Goal: Find specific page/section: Locate a particular part of the current website

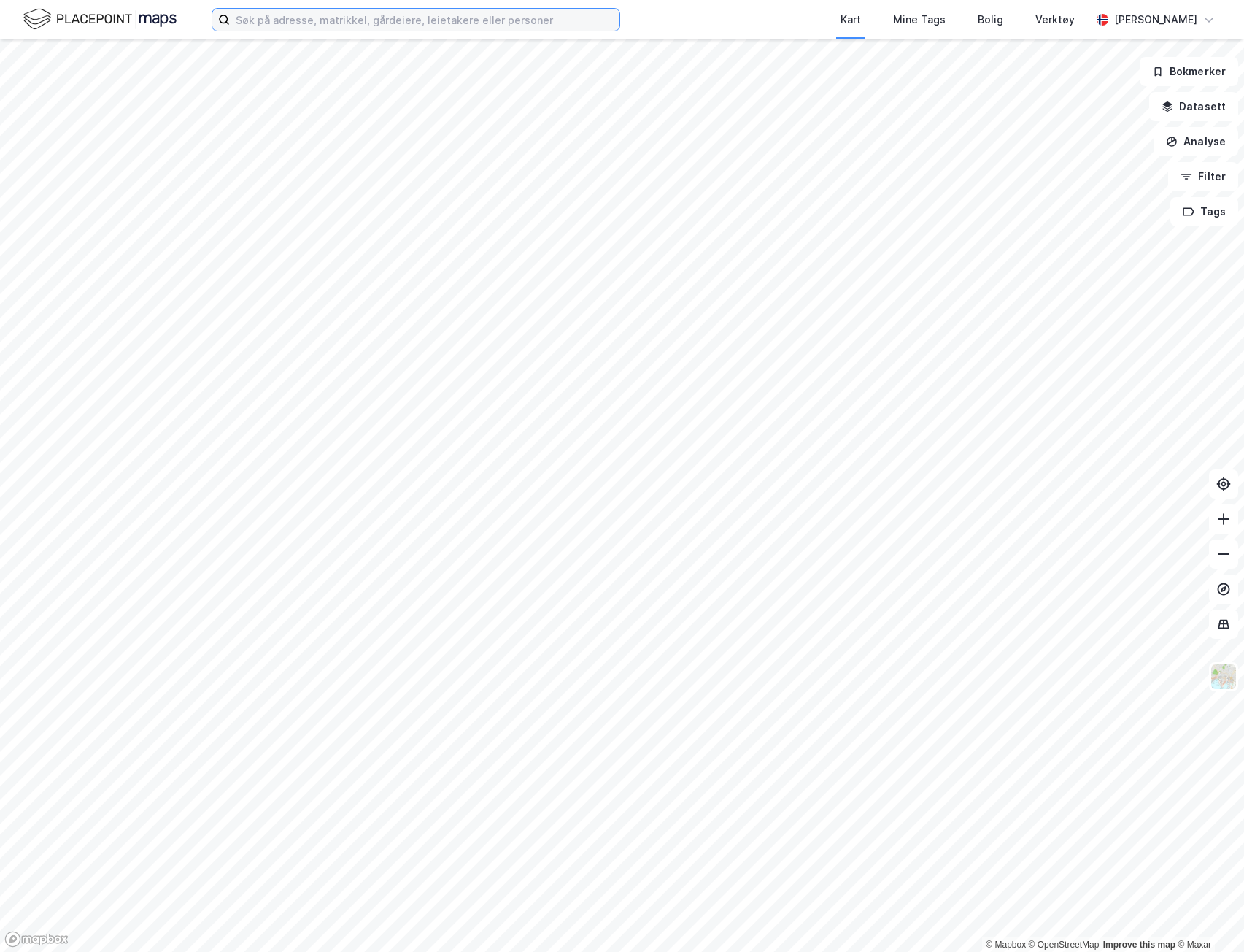
click at [281, 23] on input at bounding box center [425, 19] width 390 height 22
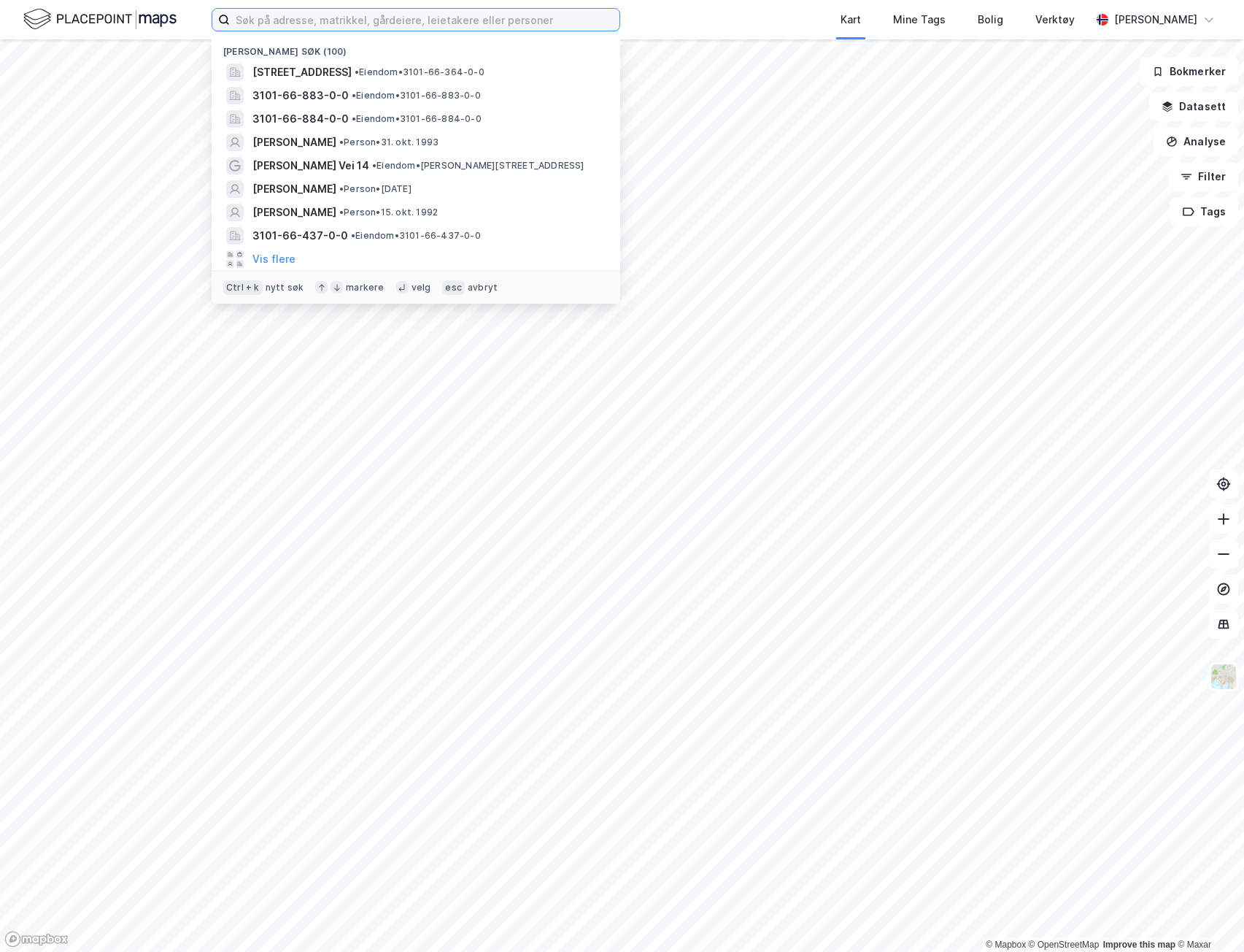
click at [577, 11] on input at bounding box center [425, 19] width 390 height 22
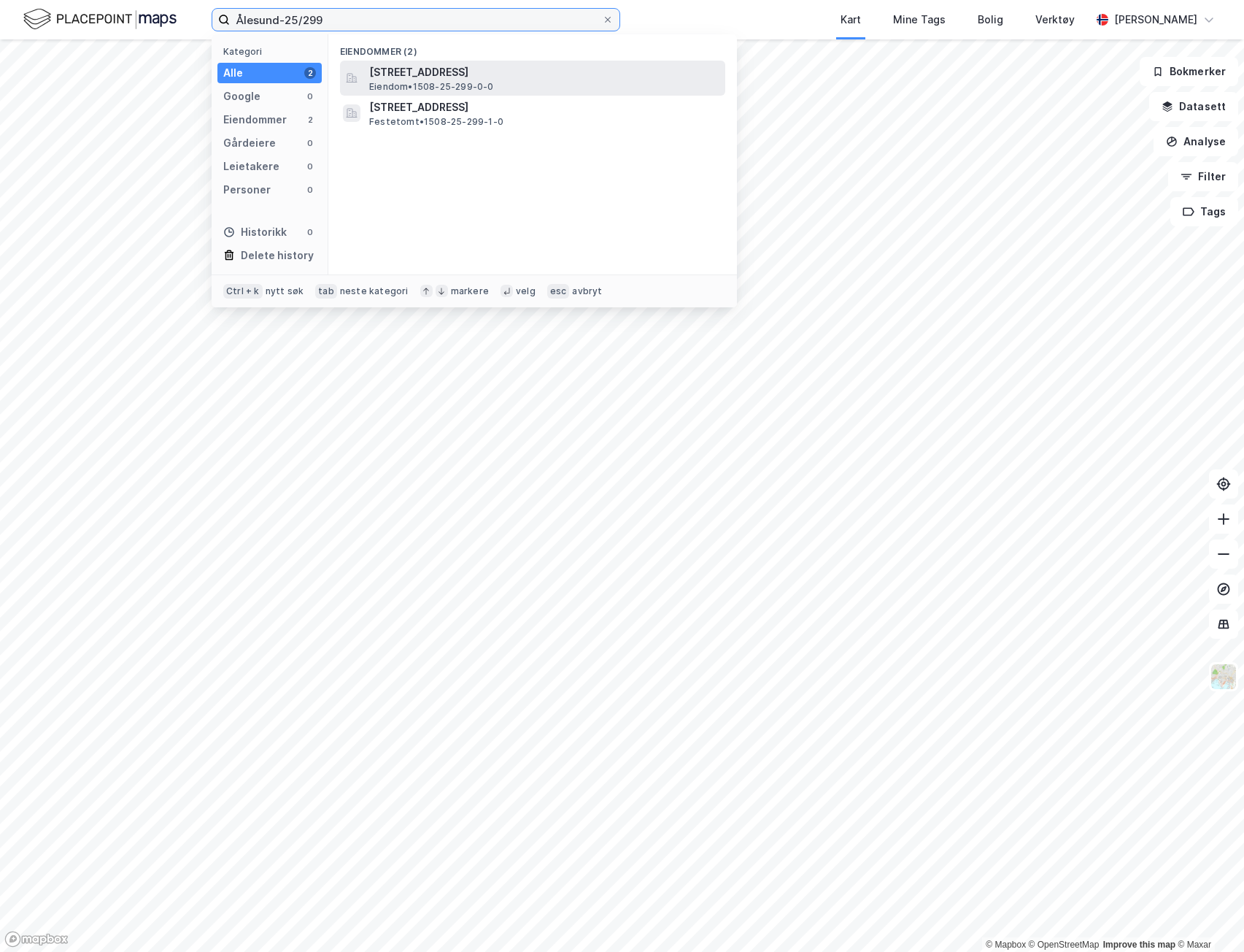
type input "Ålesund-25/299"
click at [510, 76] on span "[STREET_ADDRESS]" at bounding box center [544, 73] width 350 height 17
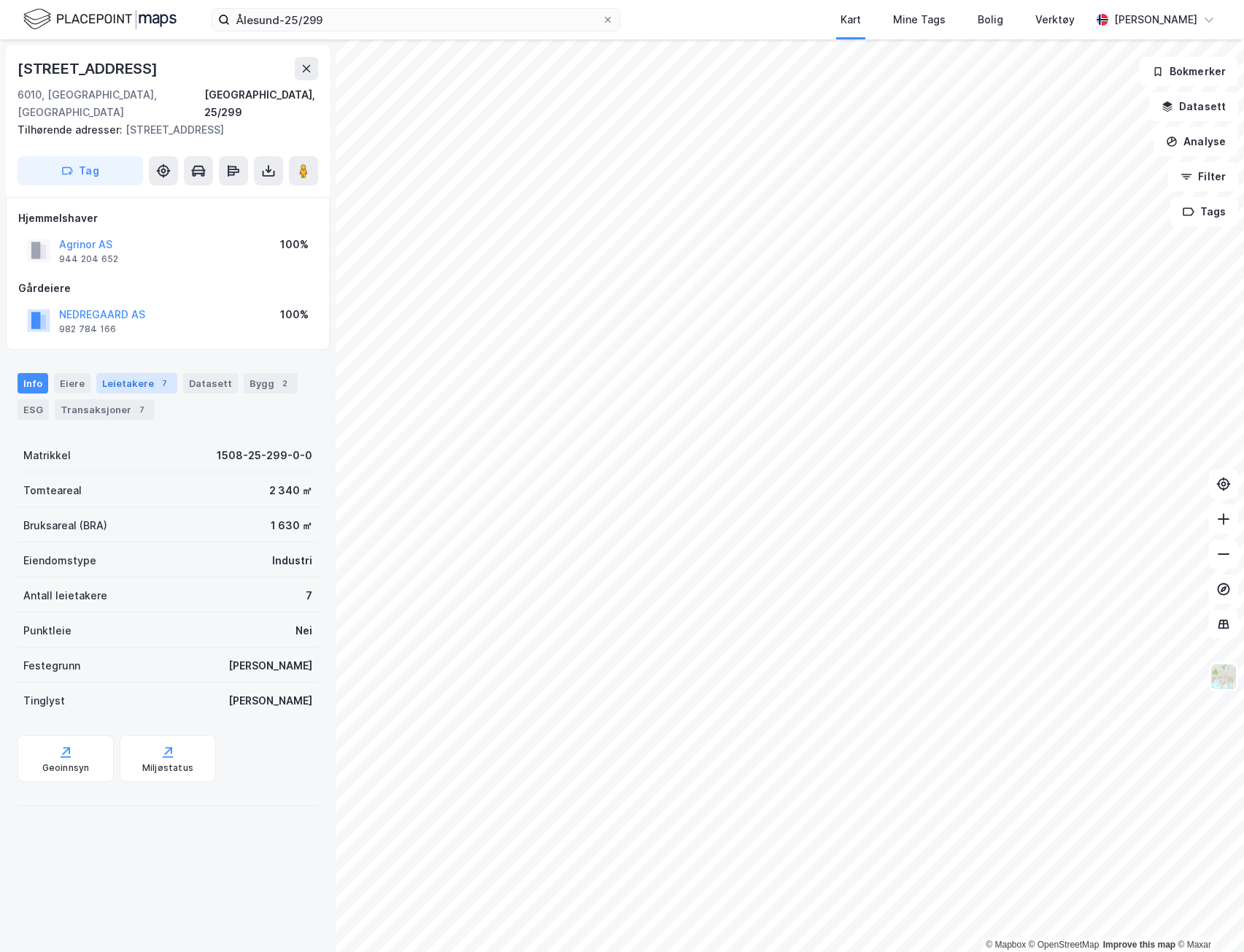
click at [125, 392] on div "Leietakere 7" at bounding box center [137, 383] width 81 height 20
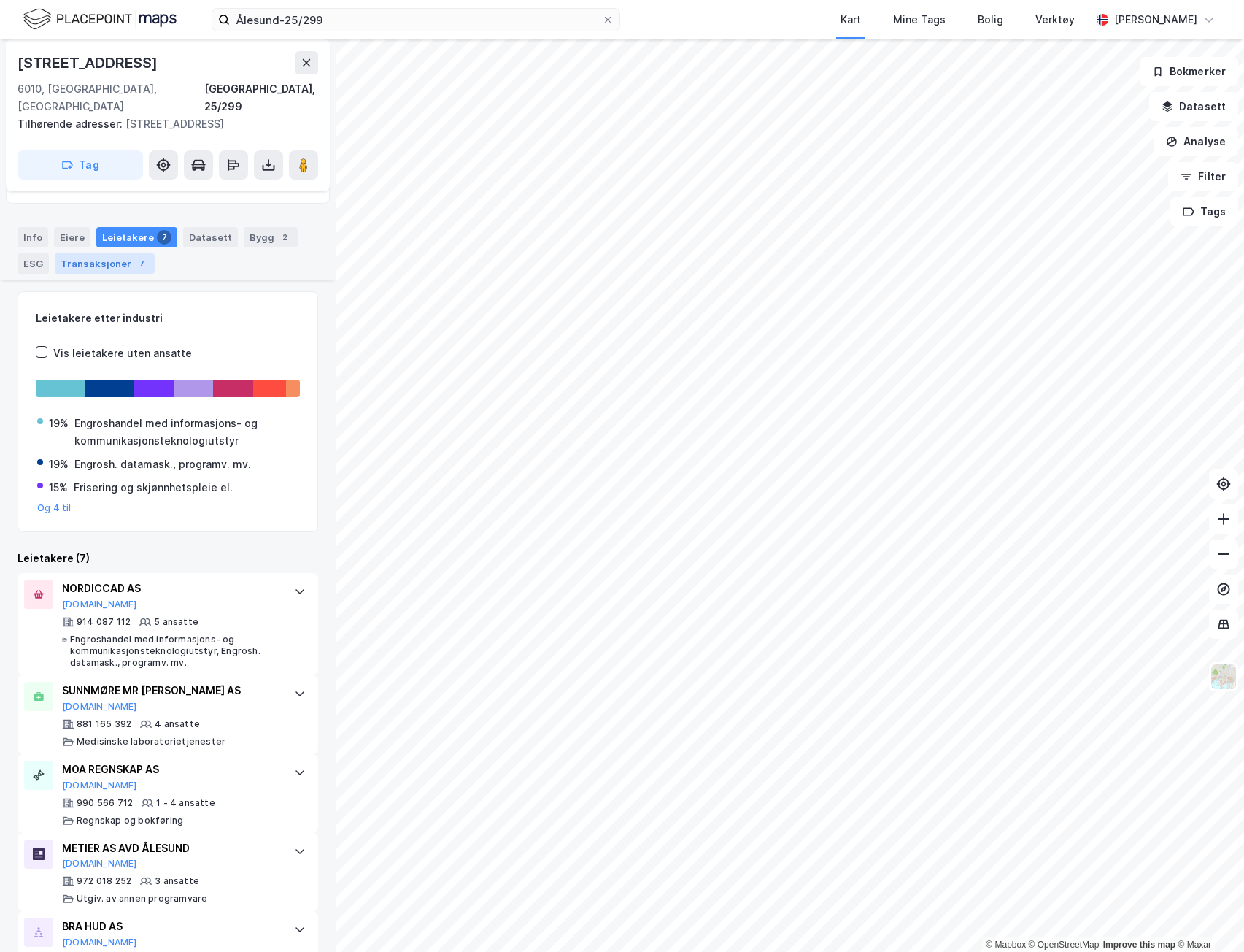
scroll to position [360, 0]
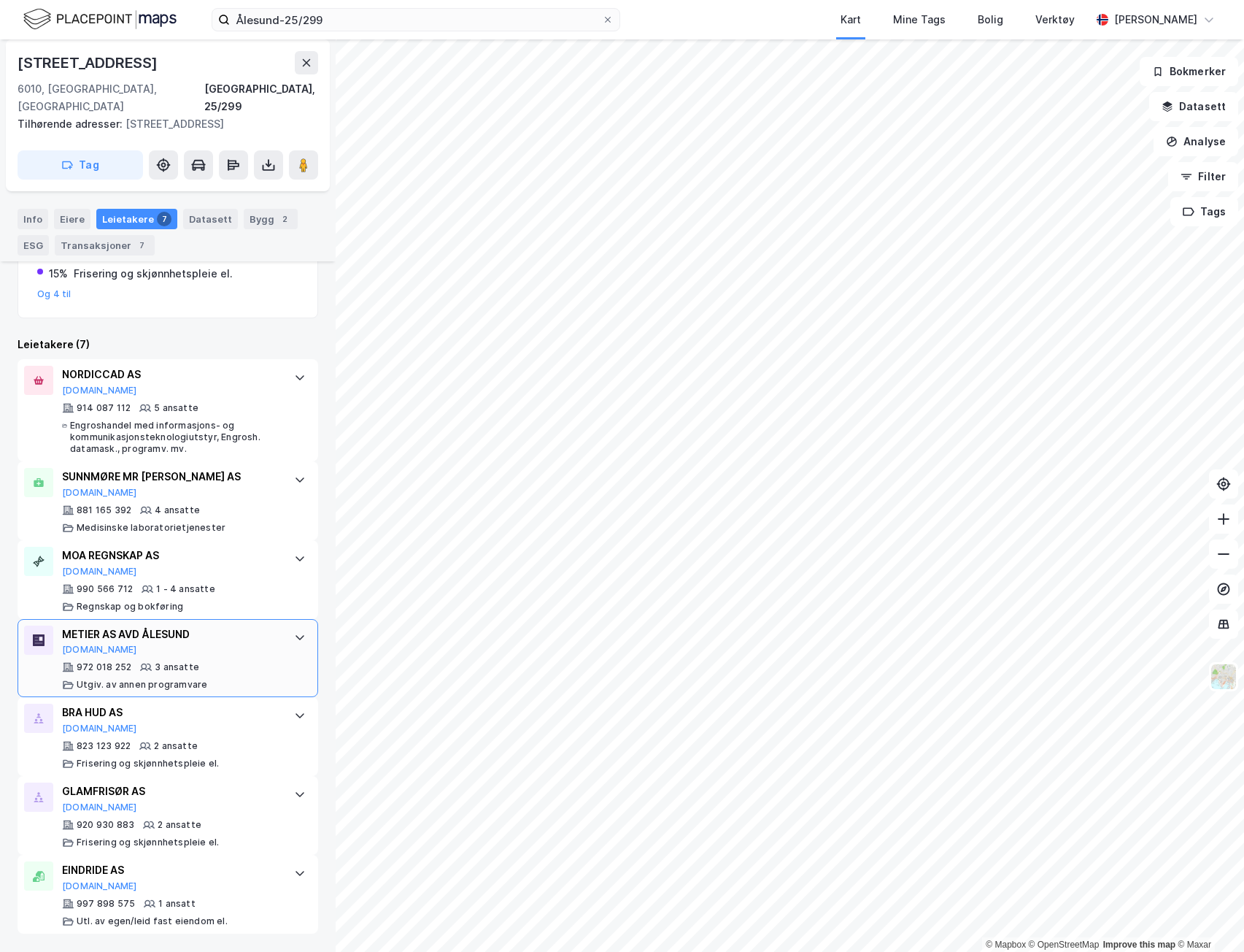
click at [198, 630] on div "METIER AS AVD ÅLESUND" at bounding box center [171, 634] width 218 height 17
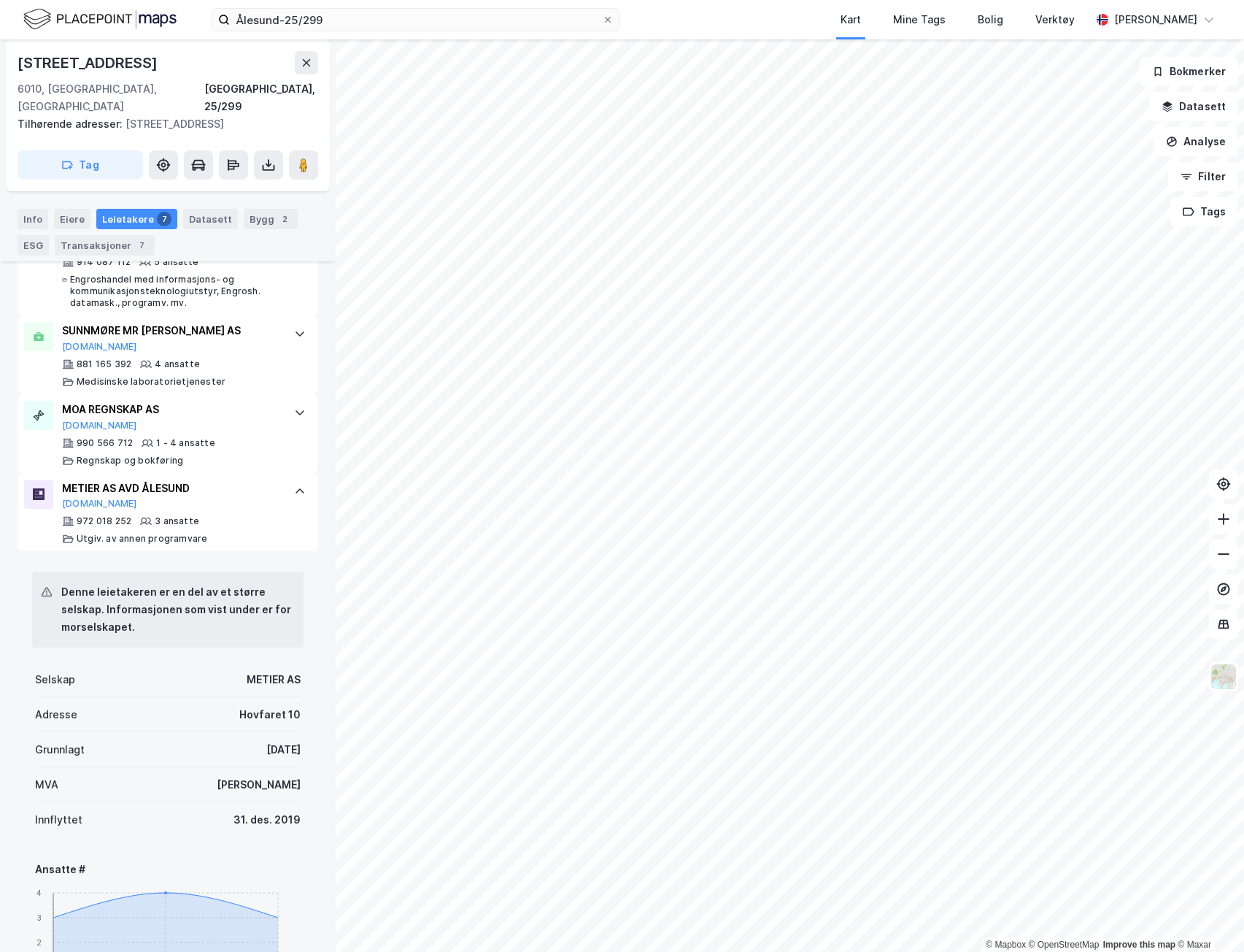
scroll to position [579, 0]
